Goal: Task Accomplishment & Management: Complete application form

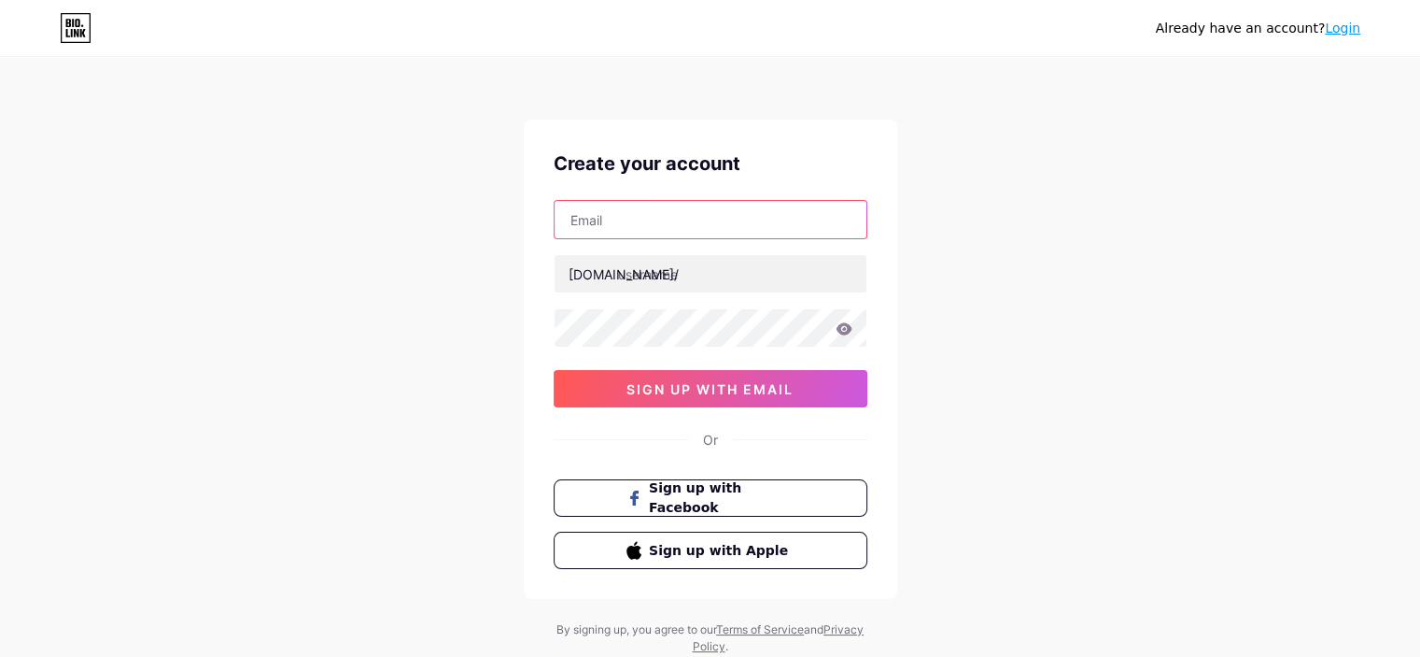
click at [672, 223] on input "text" at bounding box center [711, 219] width 312 height 37
click at [697, 224] on input "text" at bounding box center [711, 219] width 312 height 37
paste input "[EMAIL_ADDRESS][DOMAIN_NAME]"
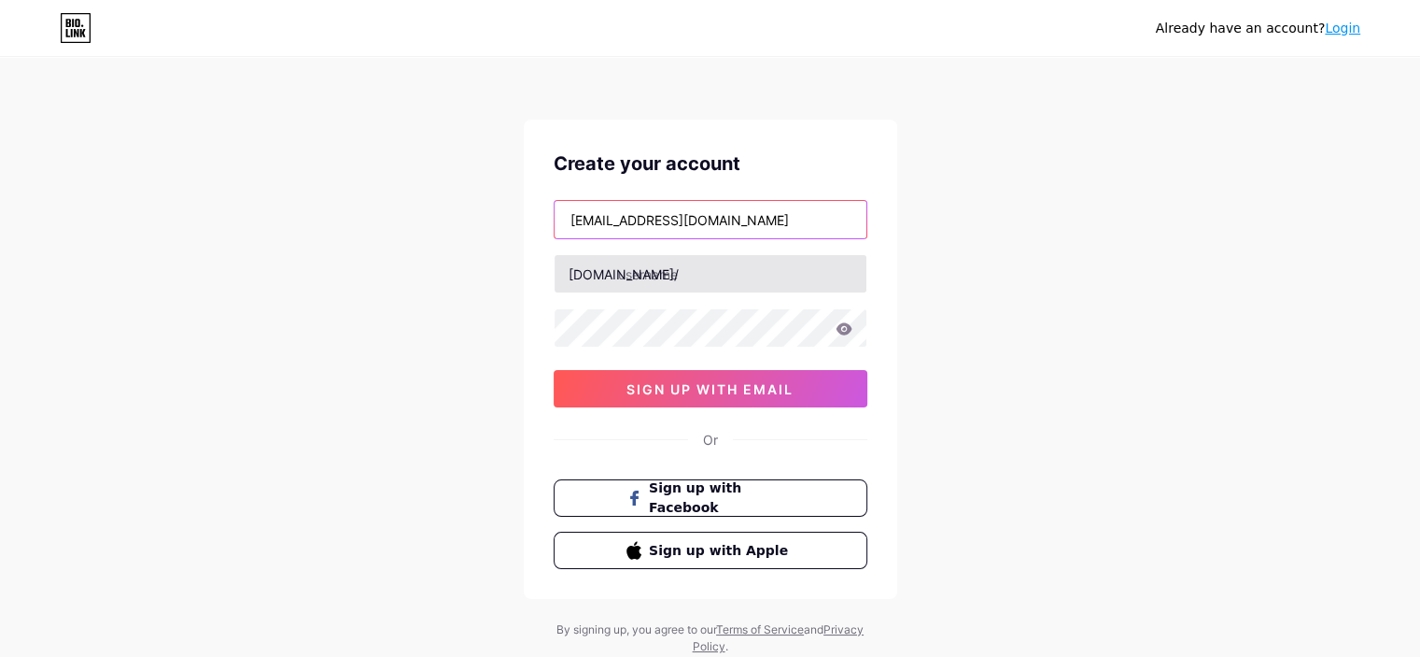
type input "[EMAIL_ADDRESS][DOMAIN_NAME]"
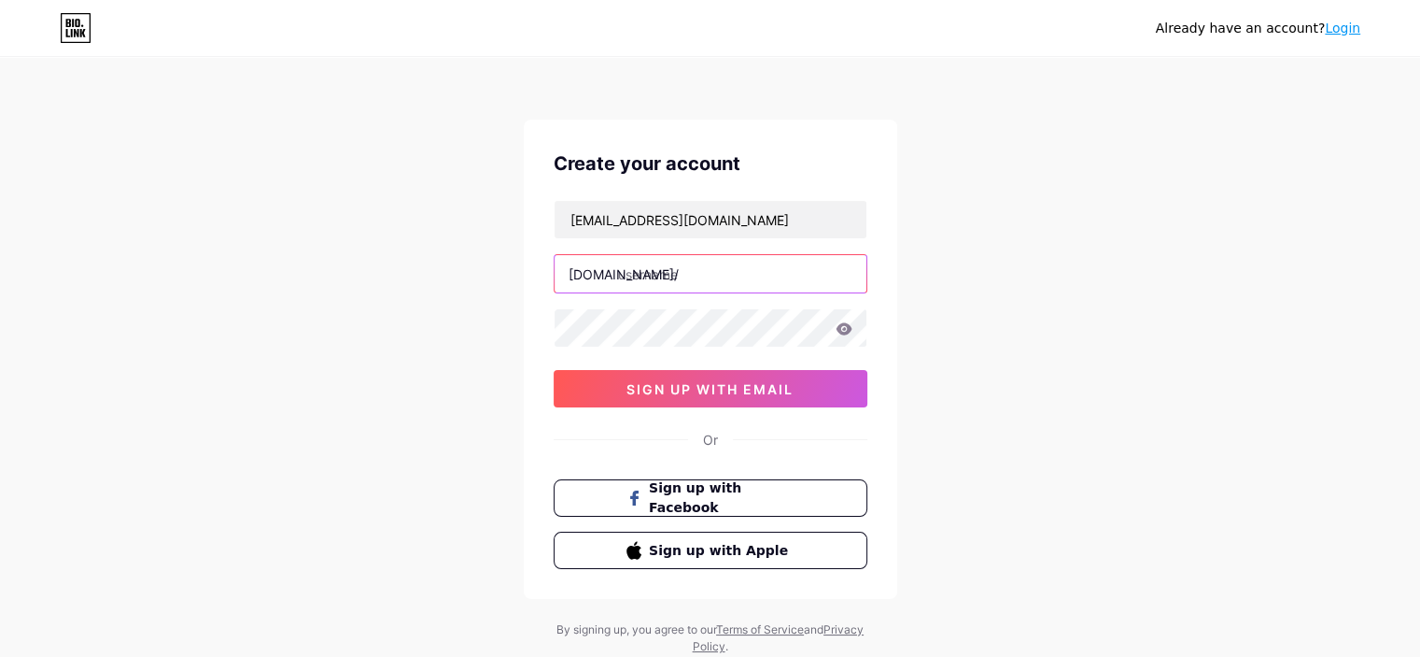
click at [678, 261] on input "text" at bounding box center [711, 273] width 312 height 37
type input "tarakkumar"
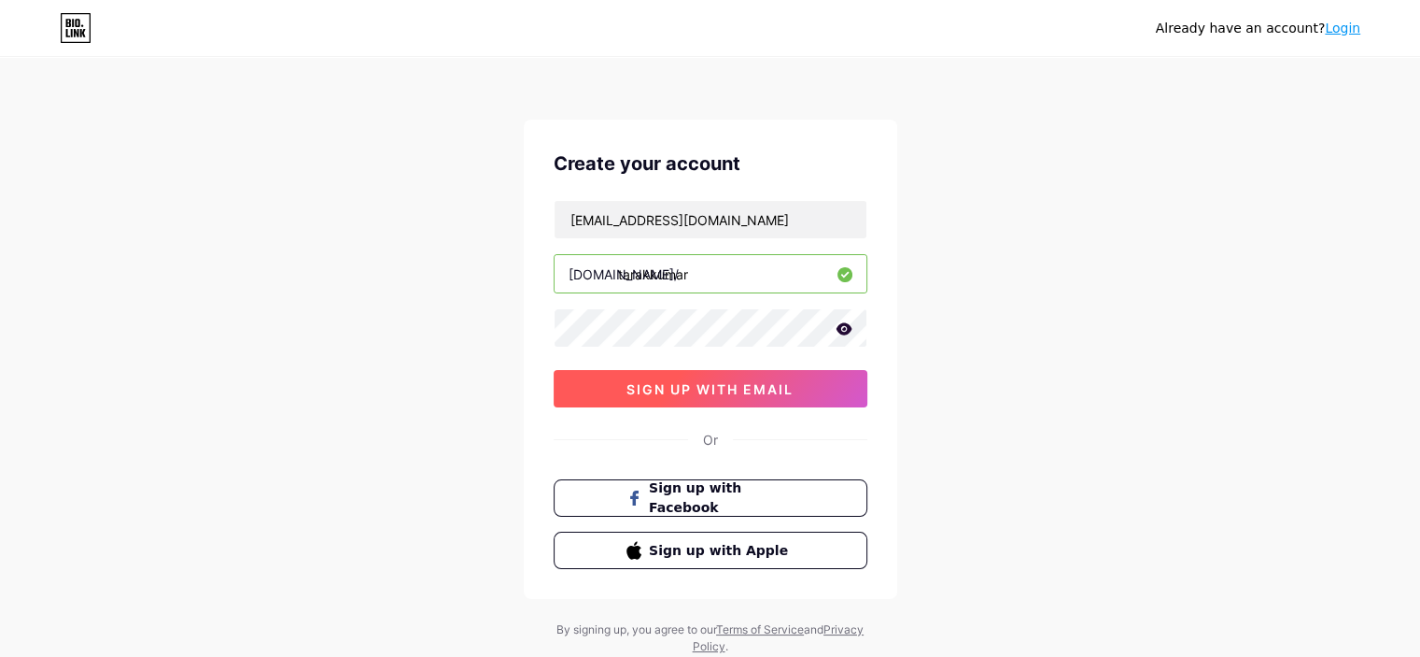
click at [759, 377] on button "sign up with email" at bounding box center [711, 388] width 314 height 37
